Goal: Navigation & Orientation: Find specific page/section

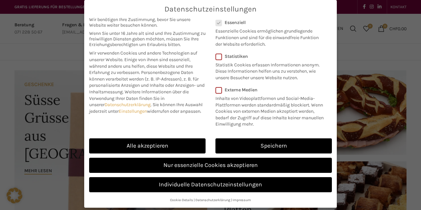
scroll to position [31, 0]
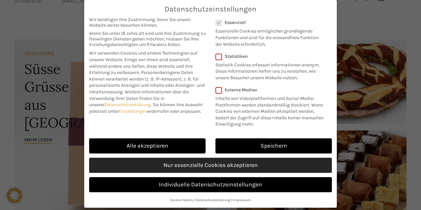
click at [195, 169] on link "Nur essenzielle Cookies akzeptieren" at bounding box center [210, 165] width 243 height 15
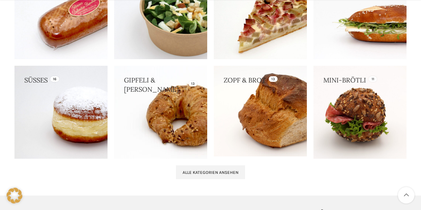
scroll to position [644, 0]
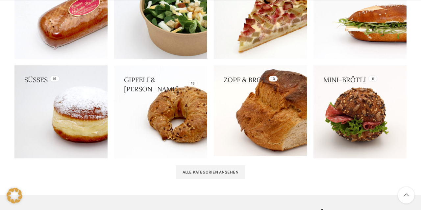
click at [263, 111] on link at bounding box center [260, 110] width 93 height 91
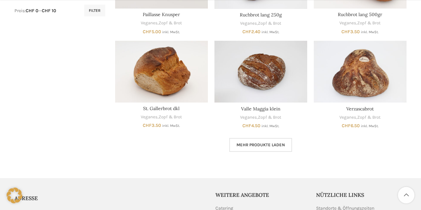
scroll to position [363, 0]
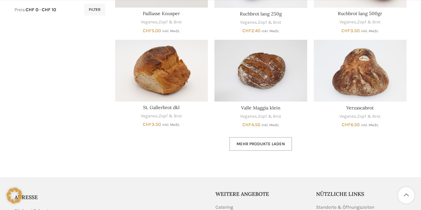
click at [251, 145] on span "Mehr Produkte laden" at bounding box center [260, 143] width 48 height 5
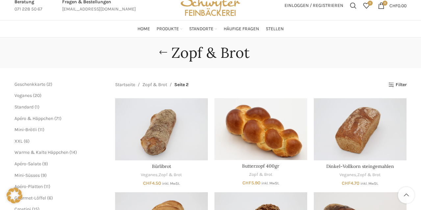
scroll to position [11, 0]
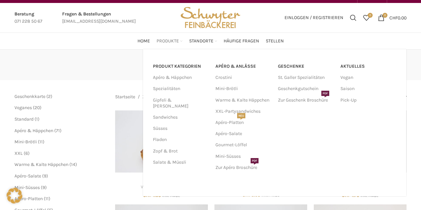
click at [175, 44] on span "Produkte" at bounding box center [167, 41] width 22 height 6
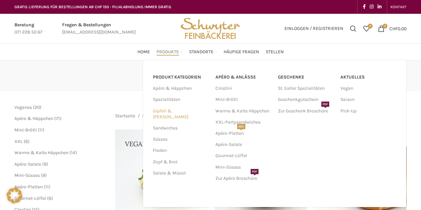
click at [174, 109] on link "Gipfeli & [PERSON_NAME]" at bounding box center [180, 113] width 55 height 17
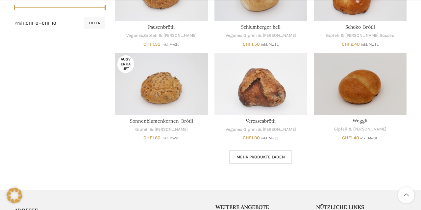
scroll to position [350, 0]
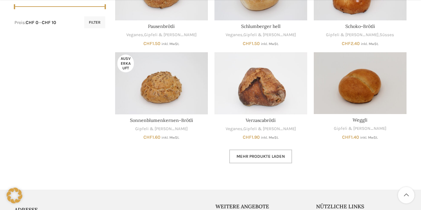
click at [255, 155] on span "Mehr Produkte laden" at bounding box center [260, 156] width 48 height 5
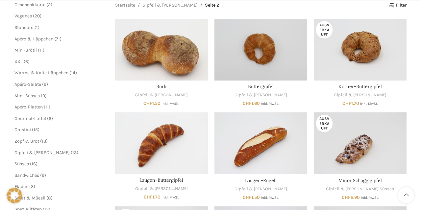
scroll to position [103, 0]
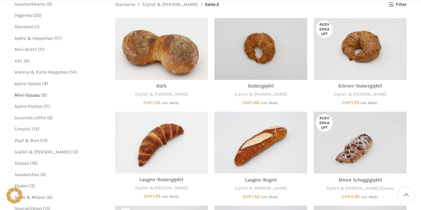
click at [38, 96] on span "Mini-Süsses" at bounding box center [26, 95] width 25 height 6
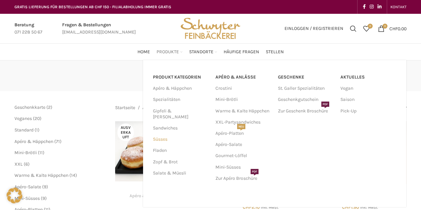
click at [165, 134] on link "Süsses" at bounding box center [180, 139] width 55 height 11
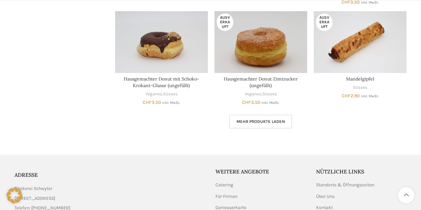
scroll to position [399, 0]
click at [282, 119] on span "Mehr Produkte laden" at bounding box center [260, 121] width 48 height 5
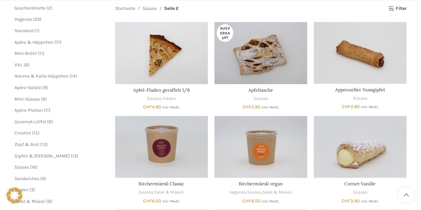
scroll to position [100, 0]
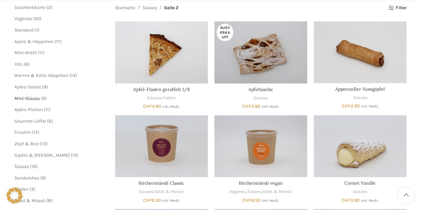
click at [38, 96] on span "Mini-Süsses" at bounding box center [26, 99] width 25 height 6
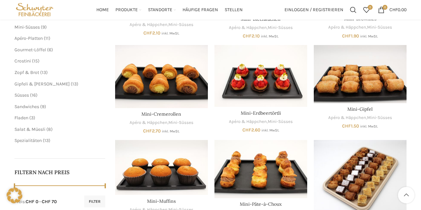
scroll to position [171, 0]
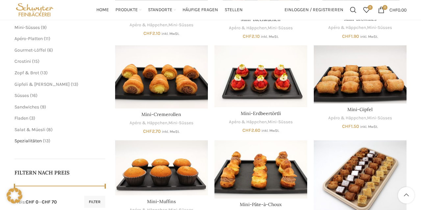
click at [41, 141] on span "Spezialitäten" at bounding box center [27, 141] width 27 height 6
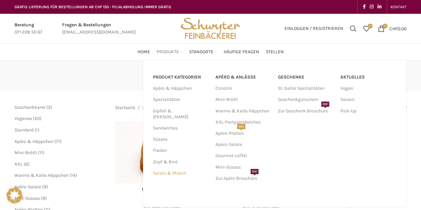
click at [169, 168] on link "Salate & Müesli" at bounding box center [180, 173] width 55 height 11
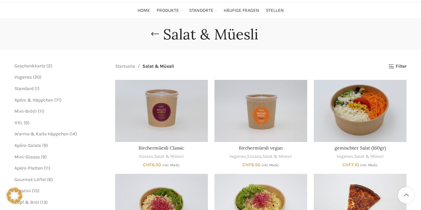
scroll to position [42, 0]
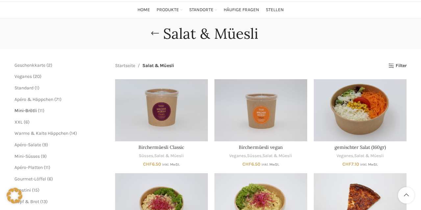
click at [35, 110] on span "Mini-Brötli" at bounding box center [25, 111] width 22 height 6
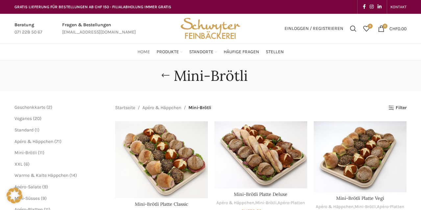
click at [142, 49] on span "Home" at bounding box center [143, 52] width 12 height 6
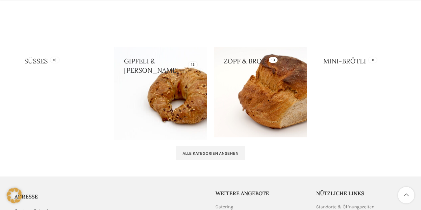
scroll to position [753, 0]
